Goal: Task Accomplishment & Management: Use online tool/utility

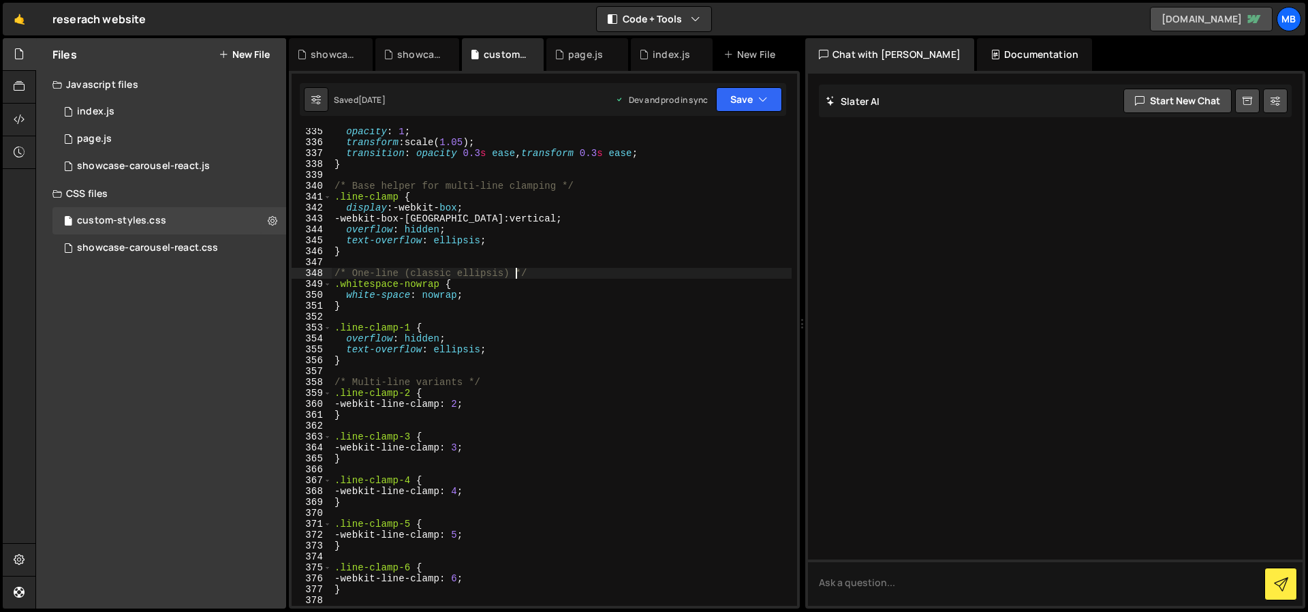
scroll to position [3642, 0]
click at [137, 109] on div "1 index.js 0" at bounding box center [169, 111] width 234 height 27
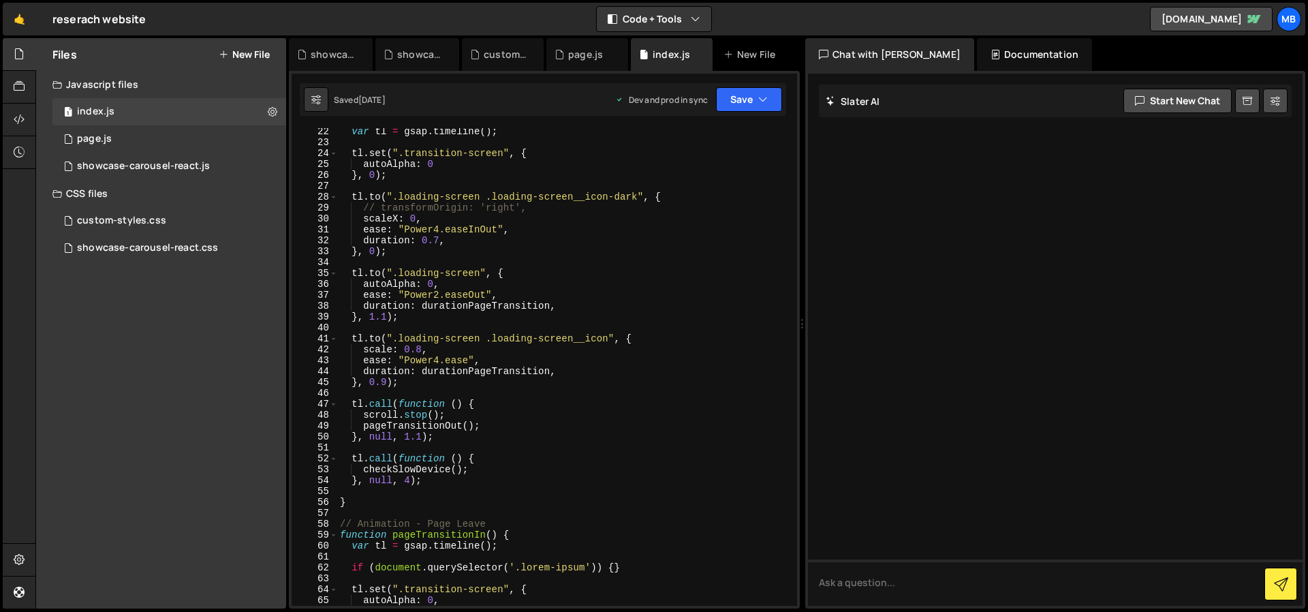
scroll to position [0, 0]
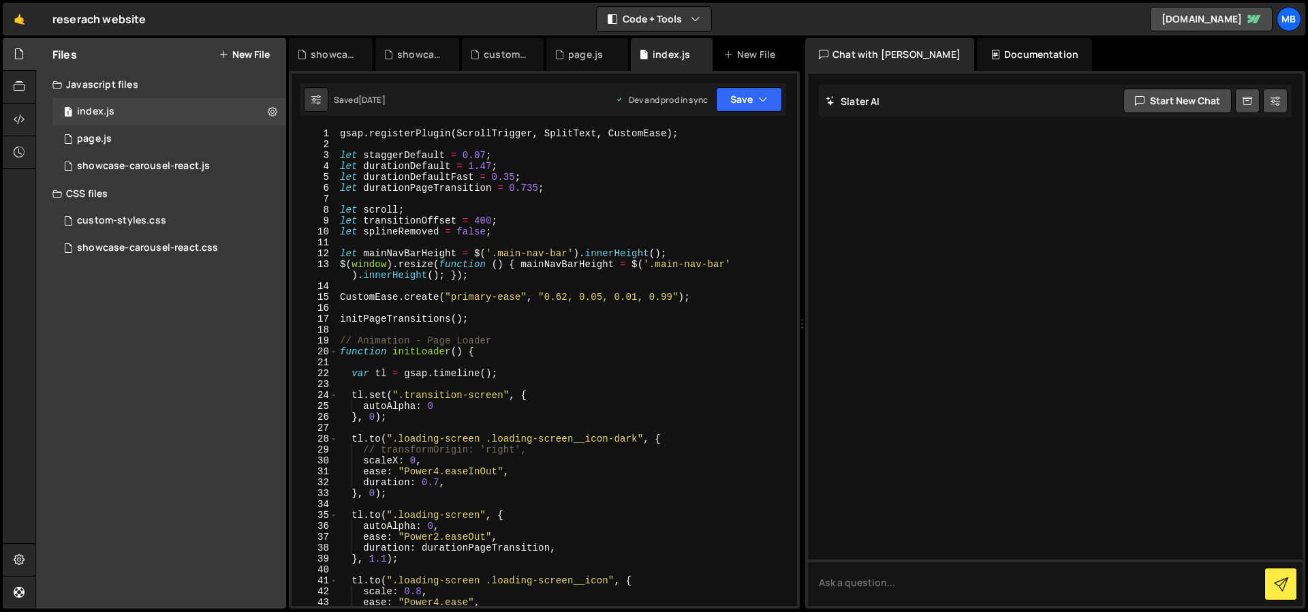
click at [527, 268] on div "gsap . registerPlugin ( ScrollTrigger , SplitText , CustomEase ) ; let staggerD…" at bounding box center [564, 377] width 454 height 499
click at [849, 581] on textarea at bounding box center [1055, 582] width 495 height 46
click at [481, 262] on div "gsap . registerPlugin ( ScrollTrigger , SplitText , CustomEase ) ; let staggerD…" at bounding box center [564, 377] width 454 height 499
type textarea "});"
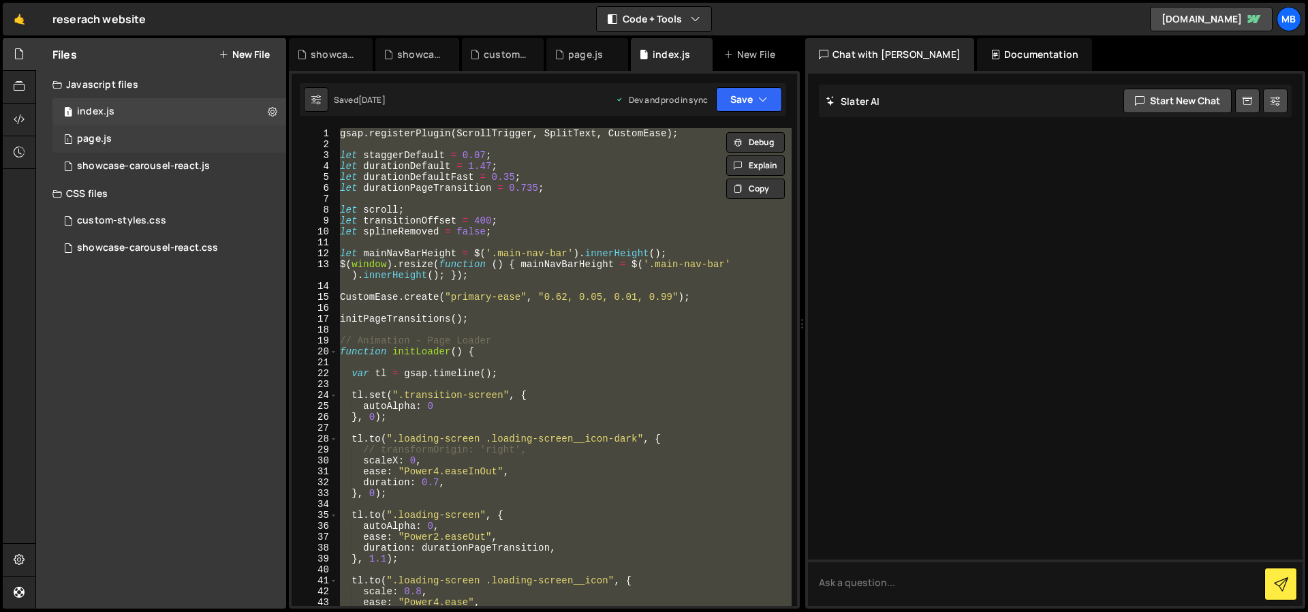
click at [170, 140] on div "1 page.js 0" at bounding box center [169, 138] width 234 height 27
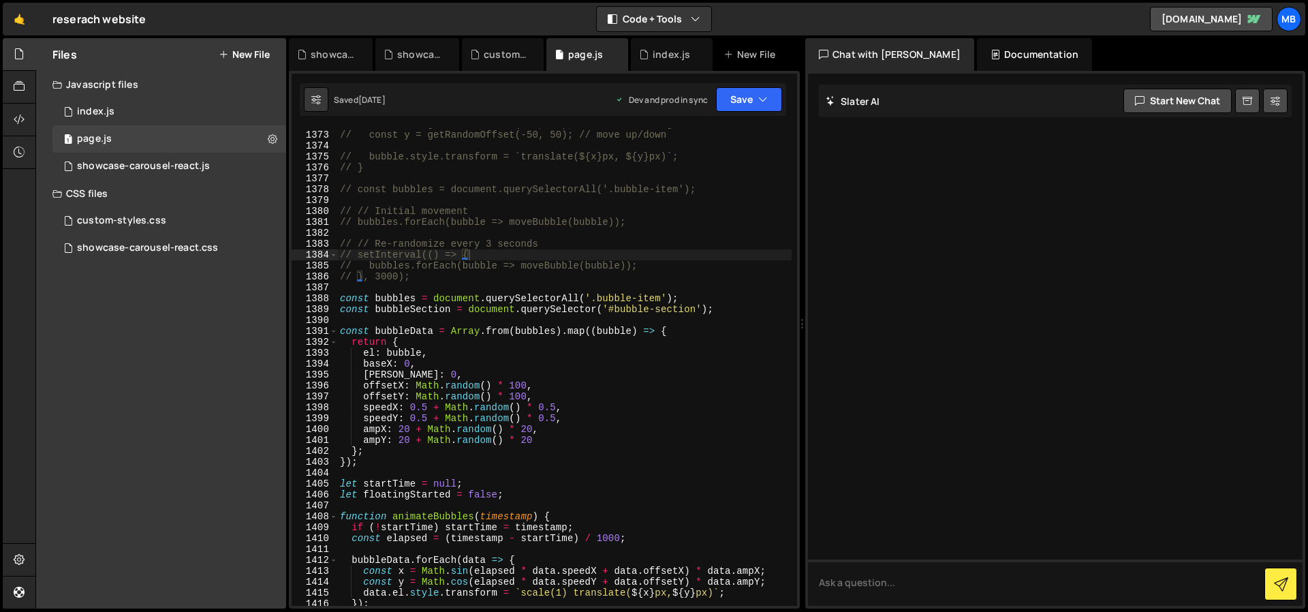
click at [516, 206] on div "// const x = getRandomOffset(-50, 50); // move left/right // const y = getRando…" at bounding box center [564, 368] width 454 height 499
type textarea "});"
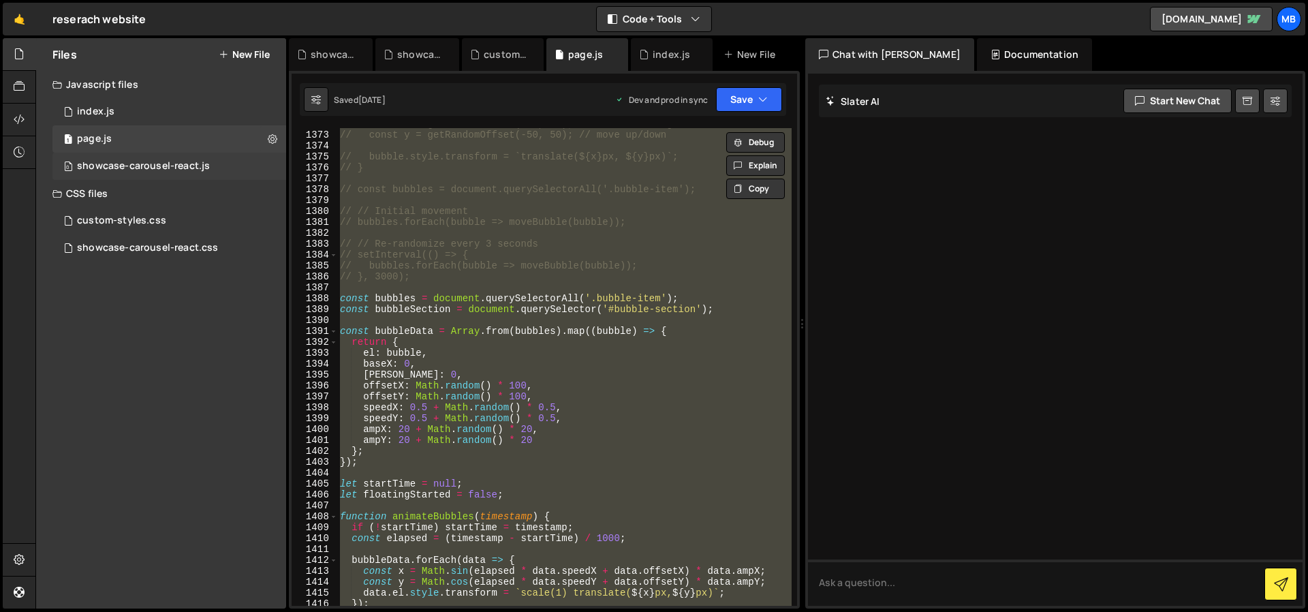
click at [191, 169] on div "showcase-carousel-react.js" at bounding box center [143, 166] width 133 height 12
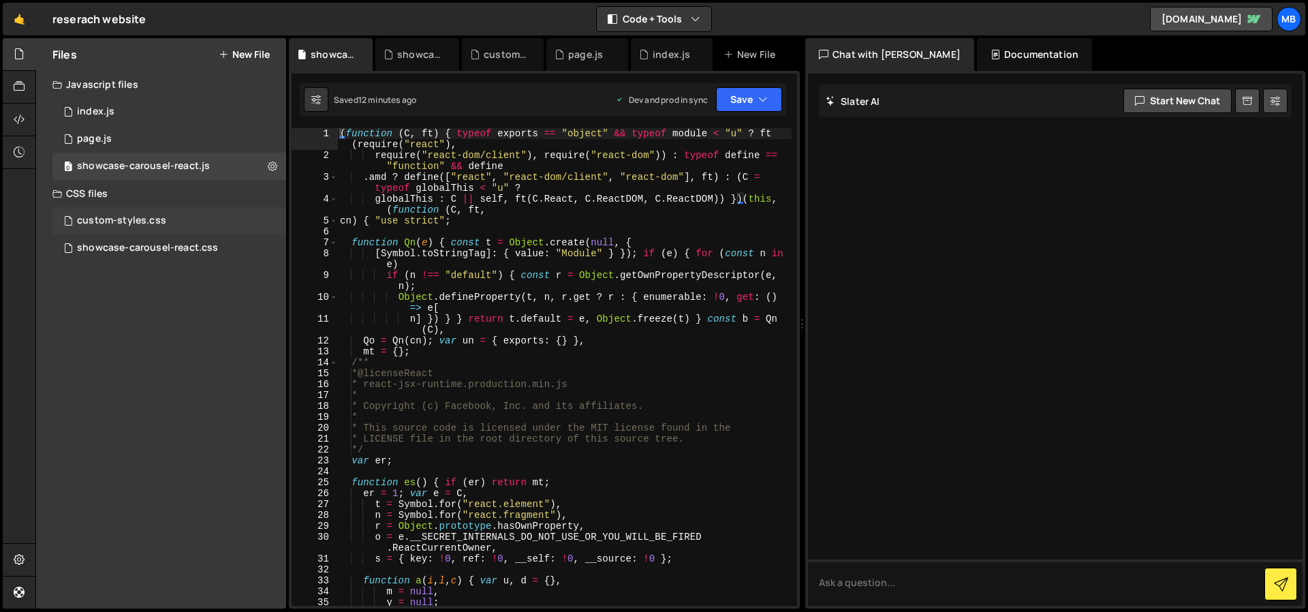
click at [134, 232] on div "custom-styles.css 0" at bounding box center [169, 220] width 234 height 27
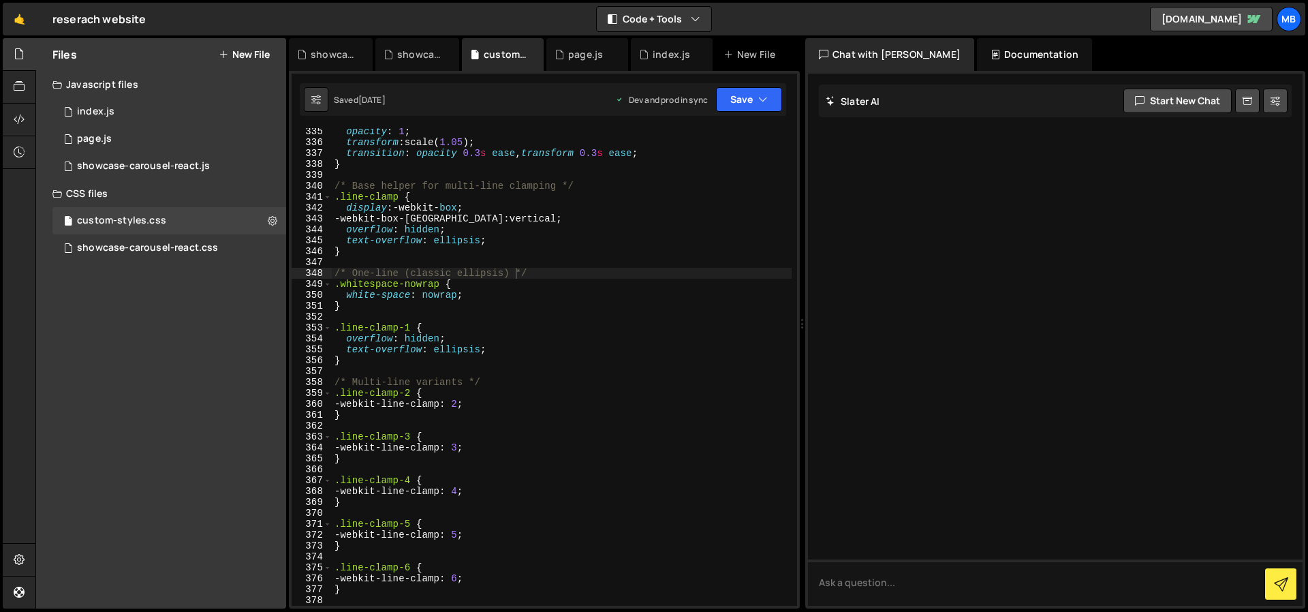
click at [508, 268] on div "opacity : 1 ; transform : scale( 1.05 ) ; transition : opacity 0.3 s ease , tra…" at bounding box center [562, 375] width 460 height 499
type textarea "}"
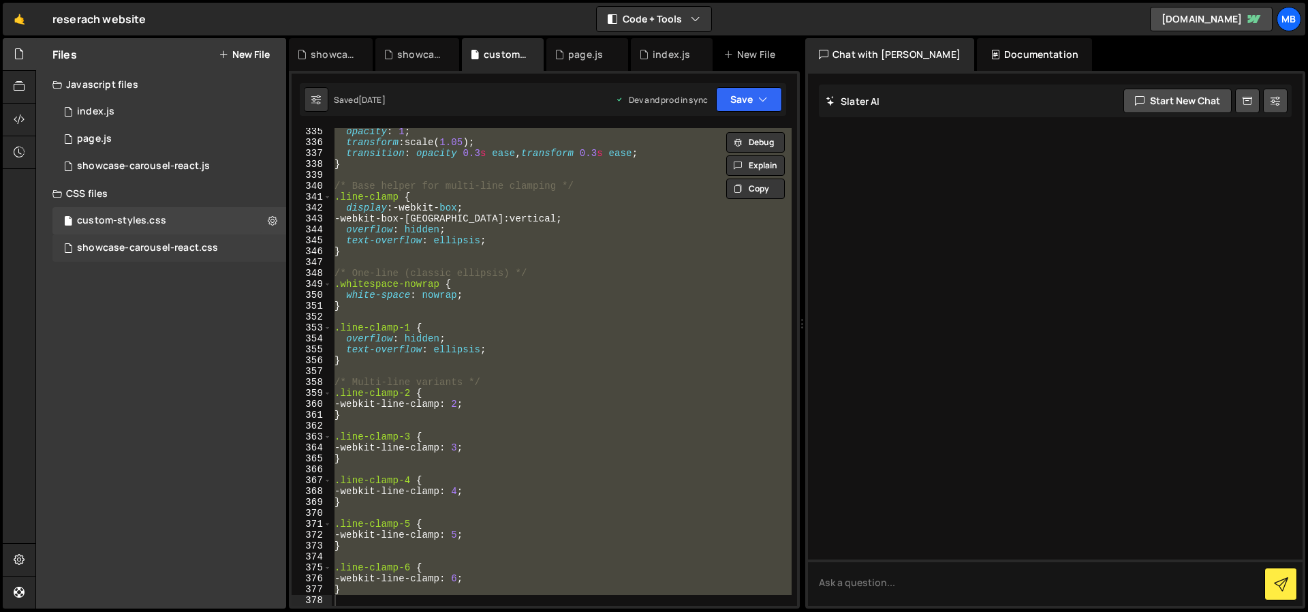
click at [194, 248] on div "showcase-carousel-react.css" at bounding box center [147, 248] width 141 height 12
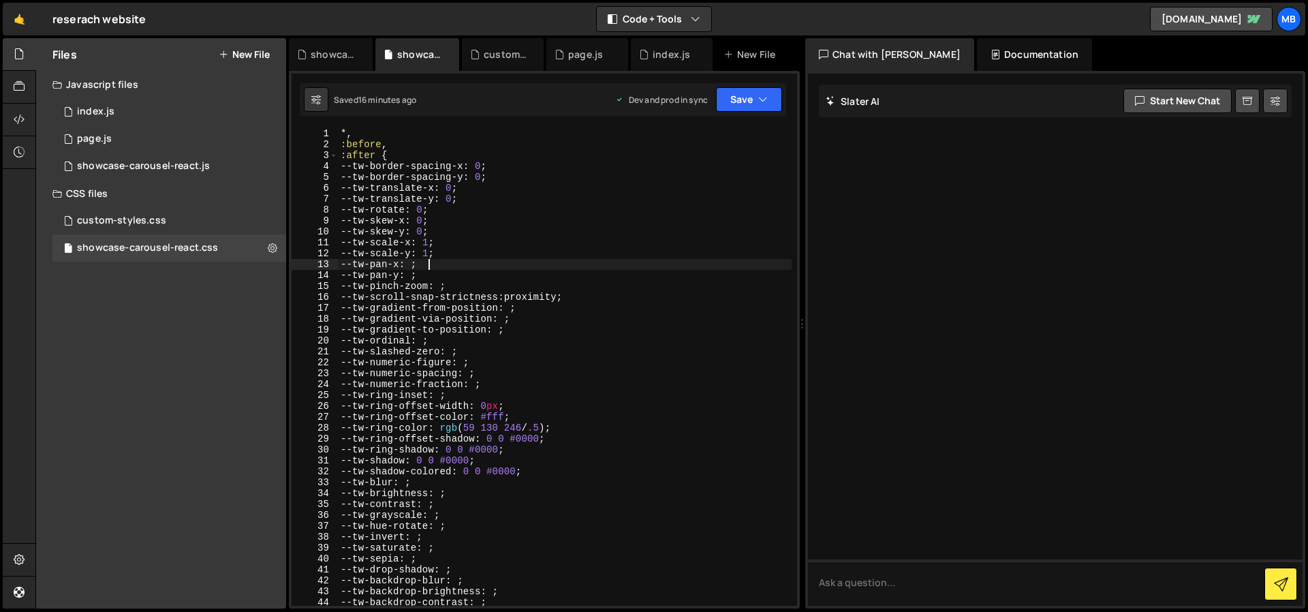
click at [527, 268] on div "*, :before , :after { --tw-border-spacing-x : 0 ; --tw-border-spacing-y : 0 ; -…" at bounding box center [565, 377] width 454 height 499
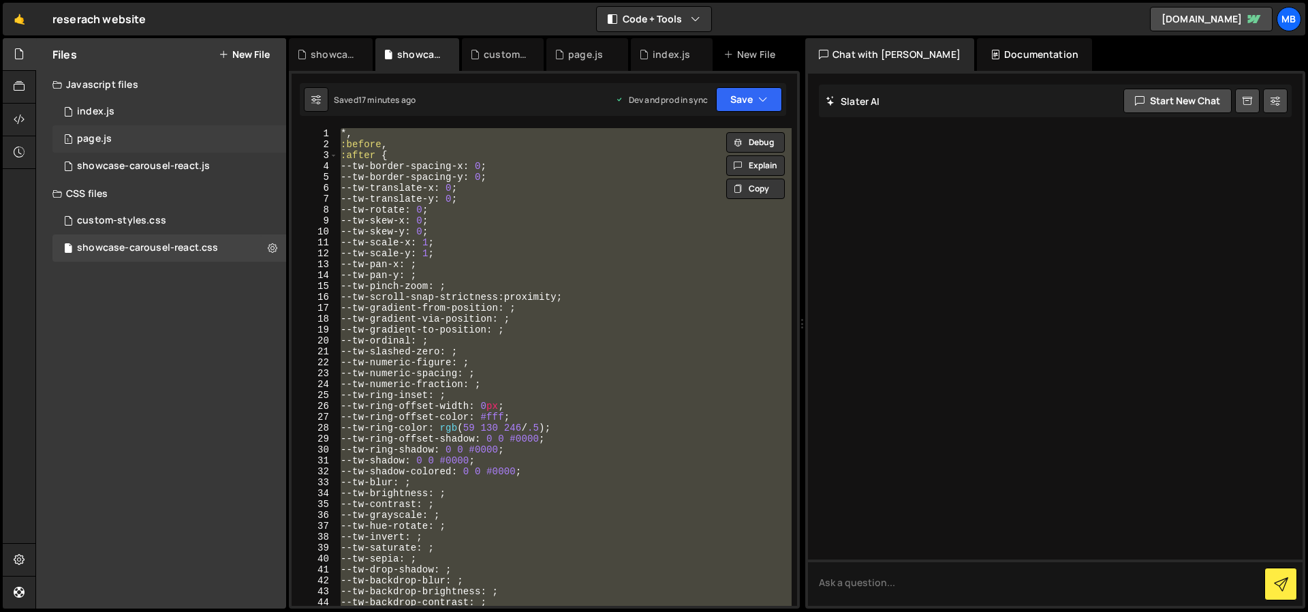
click at [93, 138] on div "page.js" at bounding box center [94, 139] width 35 height 12
click at [404, 218] on div "*, :before , :after { --tw-border-spacing-x : 0 ; --tw-border-spacing-y : 0 ; -…" at bounding box center [565, 366] width 454 height 477
type textarea "--tw-skew-x: 0;"
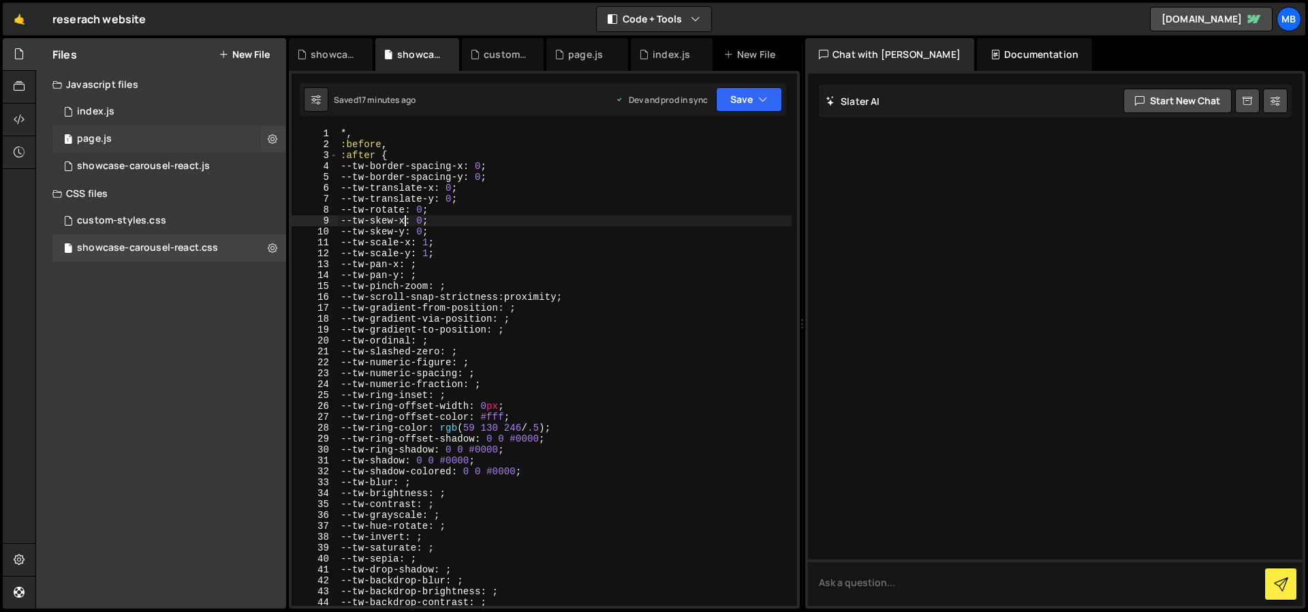
click at [157, 138] on div "1 page.js 0" at bounding box center [169, 138] width 234 height 27
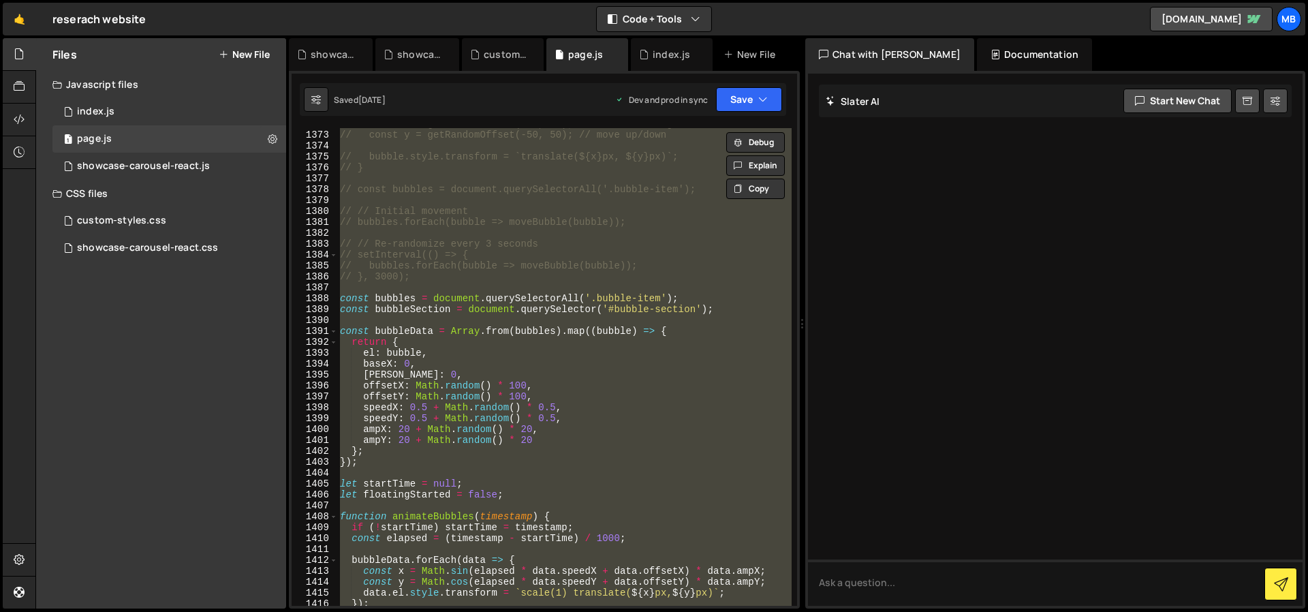
click at [506, 314] on div "// const x = getRandomOffset(-50, 50); // move left/right // const y = getRando…" at bounding box center [564, 366] width 454 height 477
type textarea "const bubbleSection = document.querySelector('#bubble-section');"
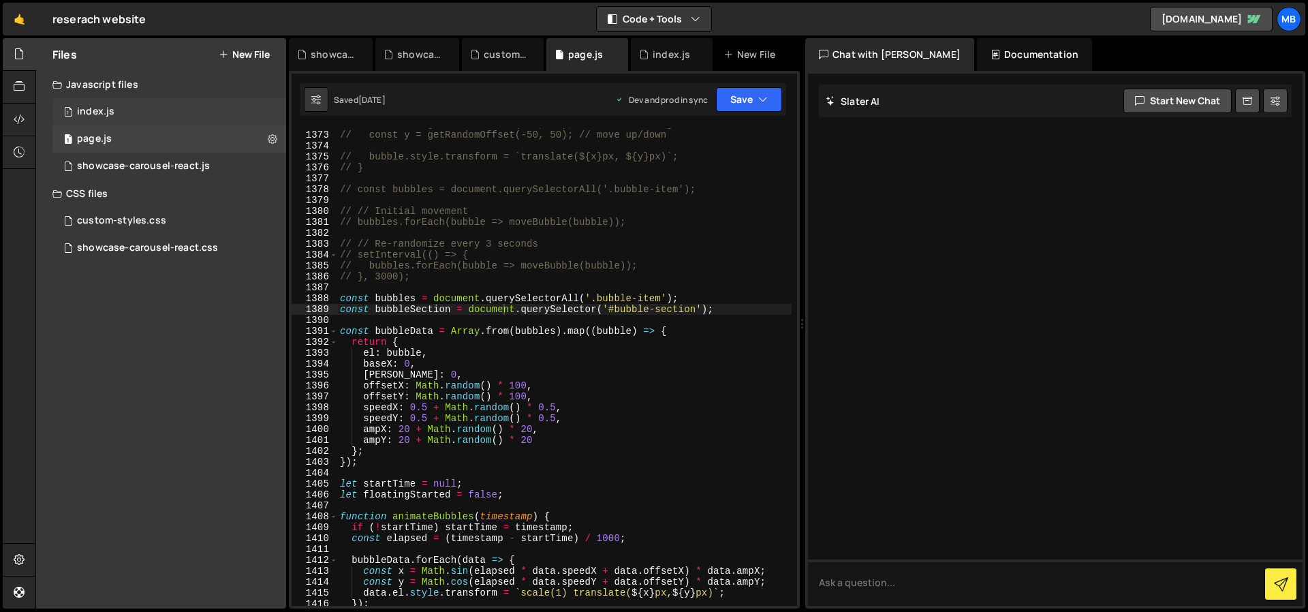
click at [198, 106] on div "1 index.js 0" at bounding box center [169, 111] width 234 height 27
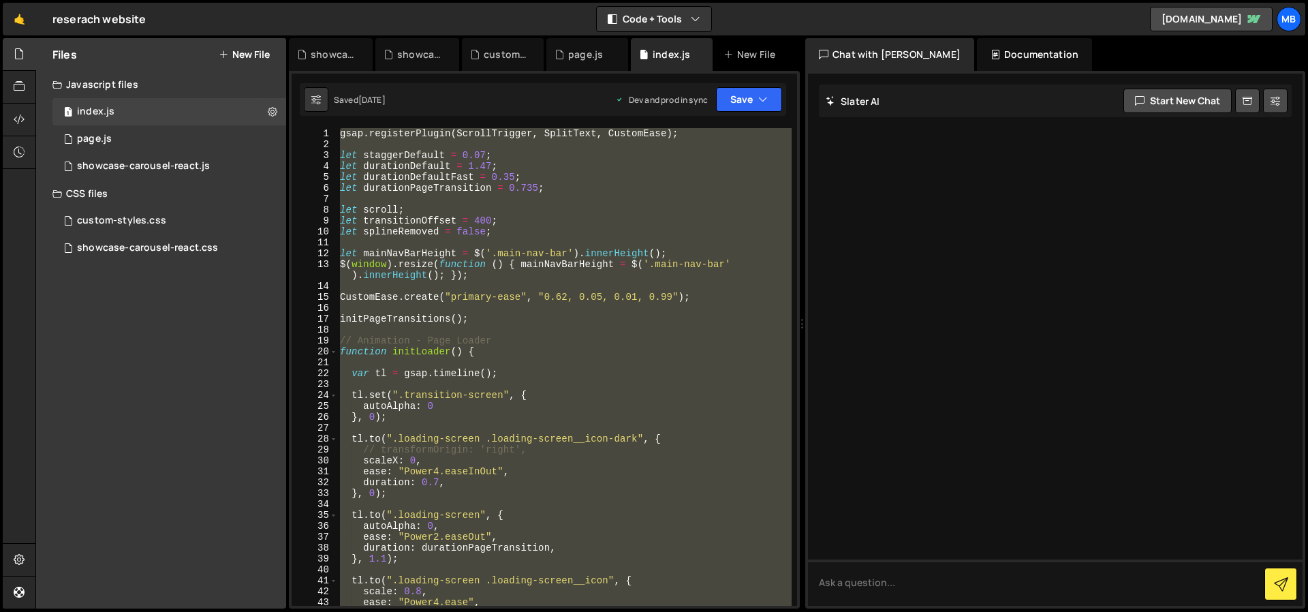
click at [497, 228] on div "gsap . registerPlugin ( ScrollTrigger , SplitText , CustomEase ) ; let staggerD…" at bounding box center [564, 366] width 454 height 477
type textarea "let splineRemoved = false;"
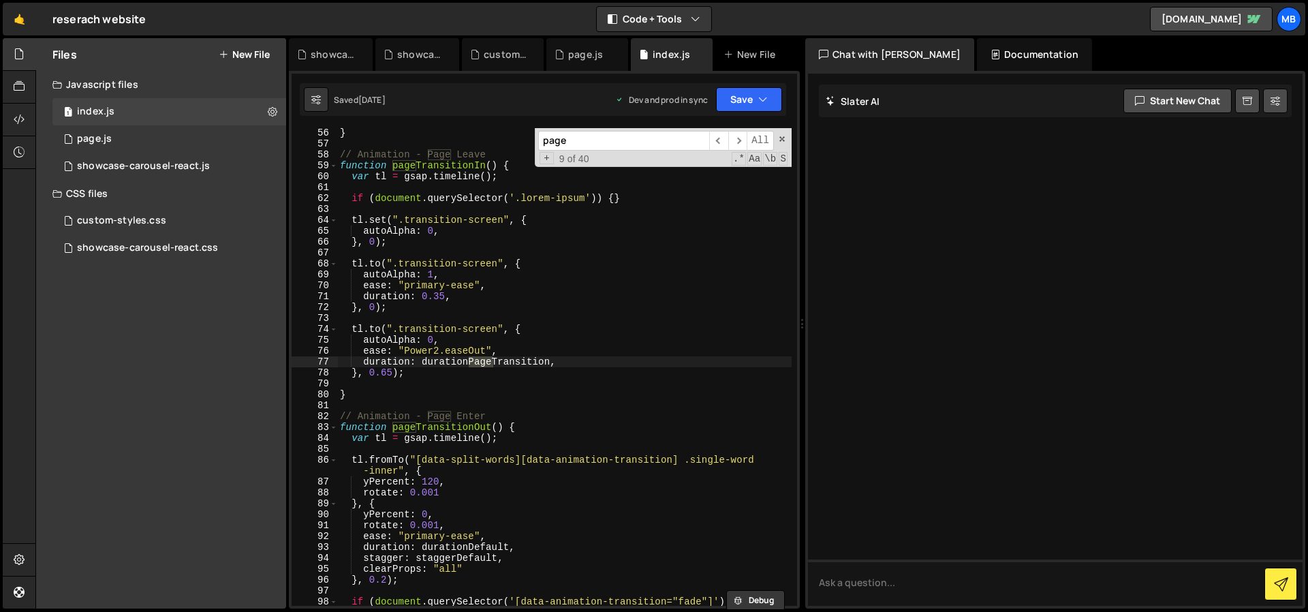
scroll to position [612, 0]
type input "page"
